Goal: Complete application form: Complete application form

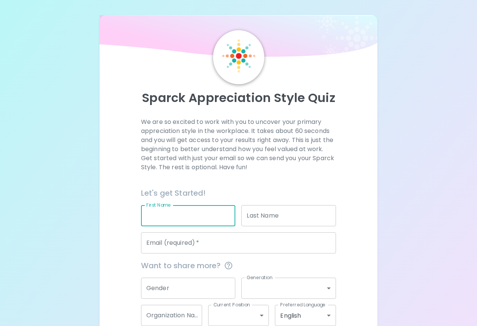
click at [193, 209] on input "First Name" at bounding box center [188, 215] width 95 height 21
type input "[PERSON_NAME]"
type input "[EMAIL_ADDRESS][DOMAIN_NAME]"
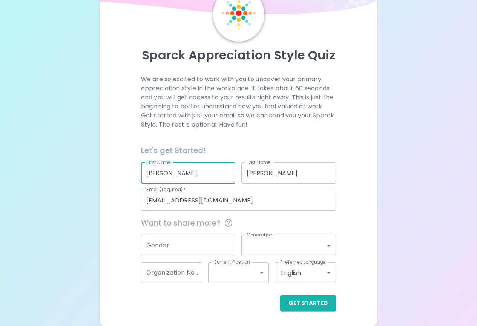
scroll to position [43, 0]
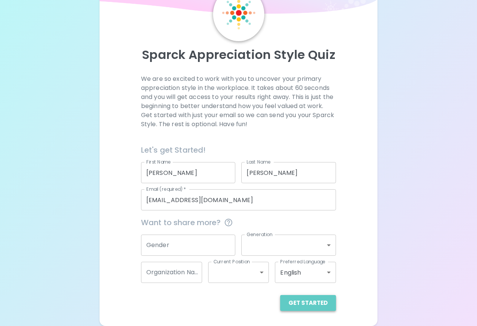
click at [320, 303] on button "Get Started" at bounding box center [308, 303] width 56 height 16
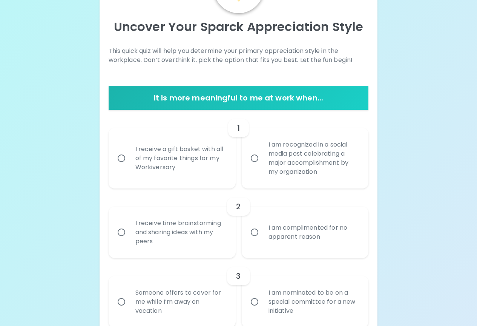
scroll to position [119, 0]
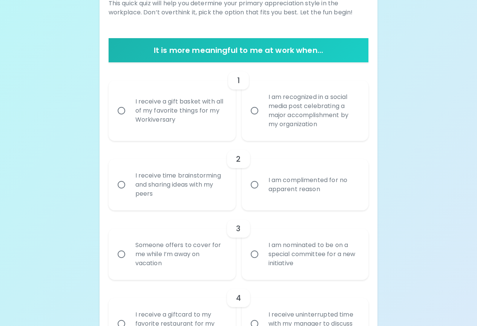
click at [151, 172] on div "I receive time brainstorming and sharing ideas with my peers" at bounding box center [180, 184] width 102 height 45
click at [129, 177] on input "I receive time brainstorming and sharing ideas with my peers" at bounding box center [122, 185] width 16 height 16
radio input "true"
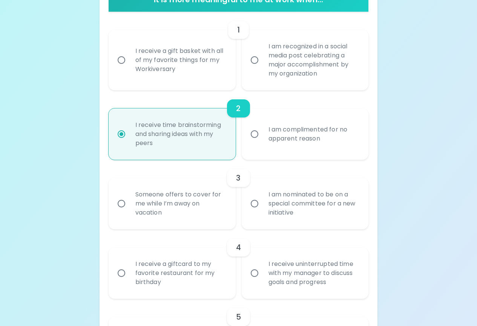
scroll to position [179, 0]
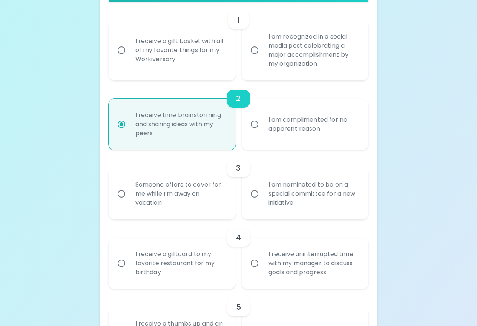
click at [276, 134] on div "I am complimented for no apparent reason" at bounding box center [314, 124] width 102 height 36
click at [263, 132] on input "I am complimented for no apparent reason" at bounding box center [255, 124] width 16 height 16
radio input "true"
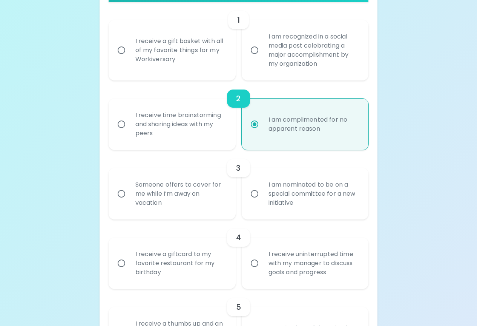
click at [273, 37] on div "I am recognized in a social media post celebrating a major accomplishment by my…" at bounding box center [314, 50] width 102 height 54
click at [263, 42] on input "I am recognized in a social media post celebrating a major accomplishment by my…" at bounding box center [255, 50] width 16 height 16
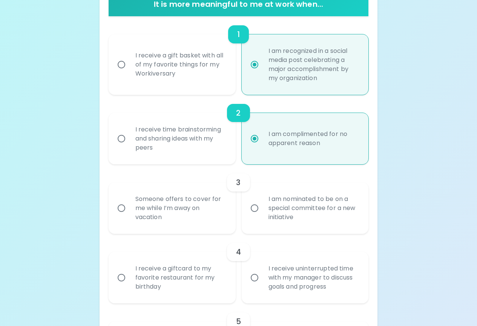
scroll to position [164, 0]
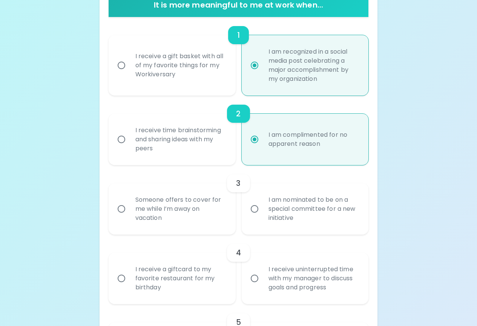
radio input "true"
click at [151, 79] on div "I receive a gift basket with all of my favorite things for my Workiversary" at bounding box center [180, 65] width 102 height 45
click at [129, 73] on input "I receive a gift basket with all of my favorite things for my Workiversary" at bounding box center [122, 65] width 16 height 16
radio input "false"
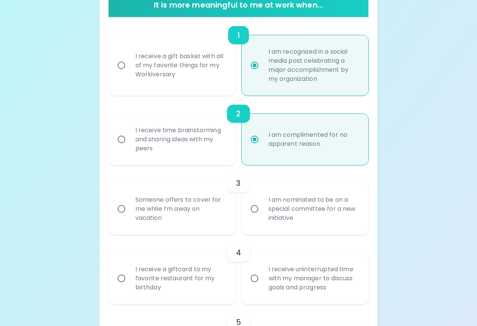
radio input "true"
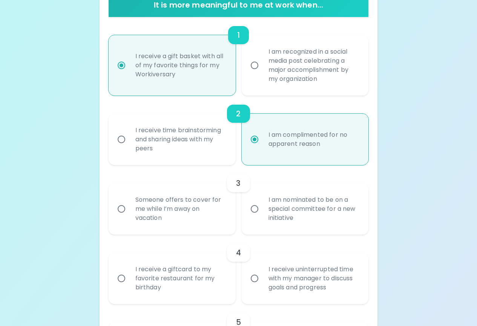
click at [273, 70] on div "I am recognized in a social media post celebrating a major accomplishment by my…" at bounding box center [314, 65] width 102 height 54
click at [263, 70] on input "I am recognized in a social media post celebrating a major accomplishment by my…" at bounding box center [255, 65] width 16 height 16
radio input "false"
radio input "true"
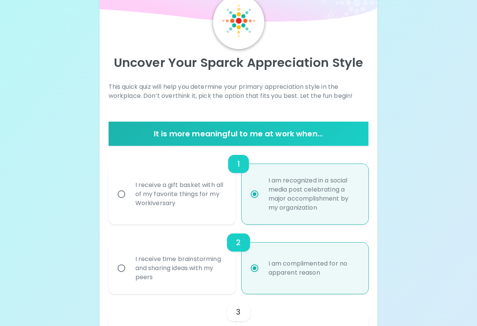
scroll to position [13, 0]
